Goal: Transaction & Acquisition: Purchase product/service

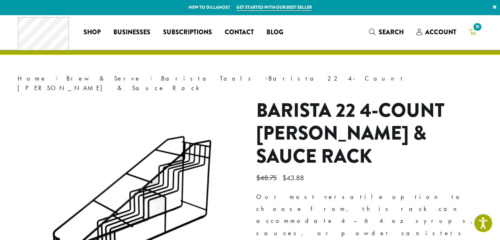
click at [470, 30] on icon "11" at bounding box center [472, 32] width 7 height 6
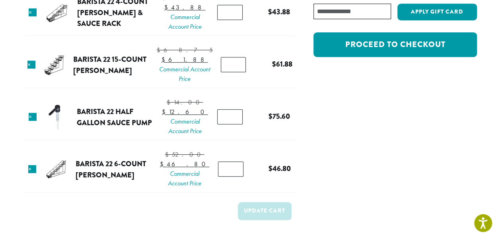
scroll to position [193, 0]
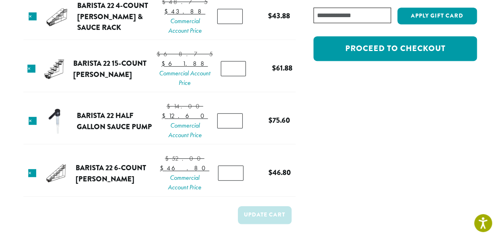
click at [114, 80] on link "Barista 22 15-Count [PERSON_NAME]" at bounding box center [109, 69] width 73 height 22
